Goal: Task Accomplishment & Management: Manage account settings

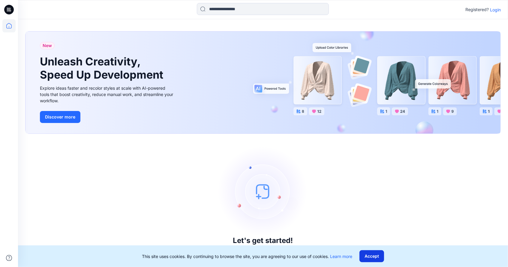
click at [373, 255] on button "Accept" at bounding box center [371, 256] width 25 height 12
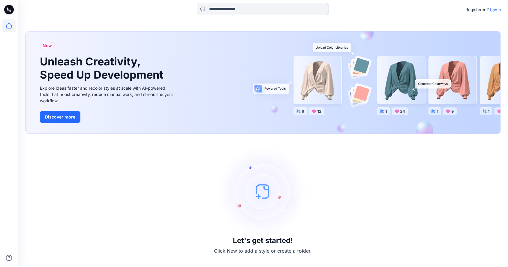
click at [495, 10] on p "Login" at bounding box center [495, 10] width 11 height 6
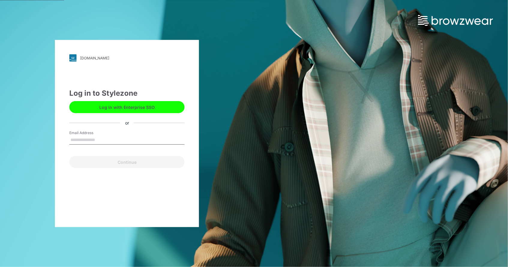
click at [95, 141] on input "Email Address" at bounding box center [126, 140] width 115 height 9
type input "**********"
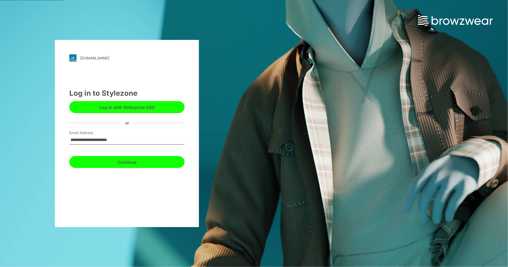
click at [125, 162] on button "Continue" at bounding box center [126, 162] width 115 height 12
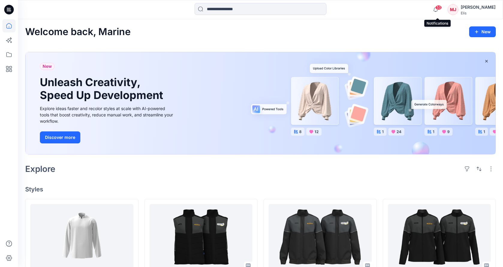
click at [439, 7] on span "53" at bounding box center [439, 7] width 7 height 5
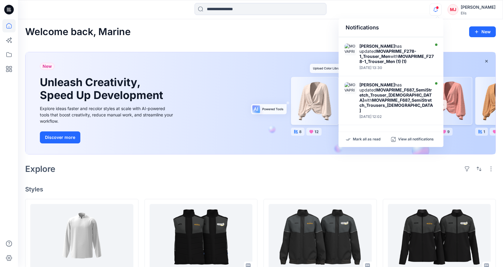
scroll to position [210, 0]
click at [403, 10] on div "Notifications Sofia Cederlöf has updated Waist coat with H74821V1 Wednesday, Se…" at bounding box center [260, 9] width 485 height 13
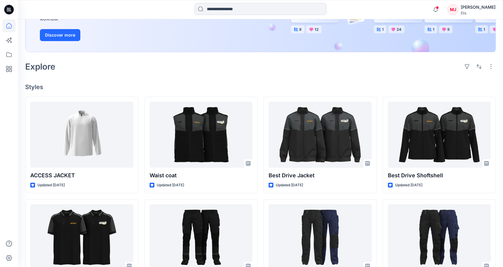
scroll to position [120, 0]
